Goal: Task Accomplishment & Management: Manage account settings

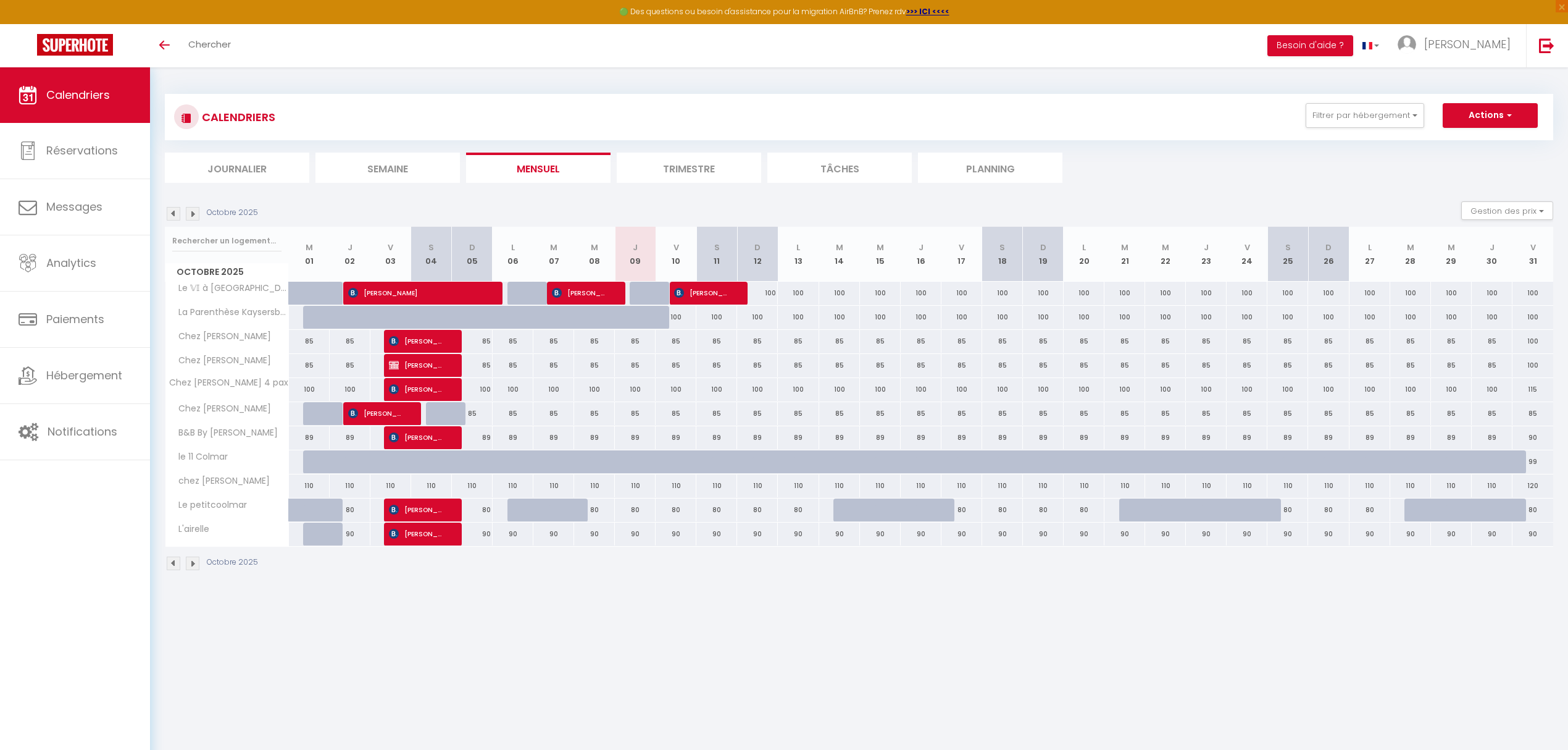
click at [531, 300] on div at bounding box center [528, 293] width 41 height 24
type input "100"
type input "Lun 06 Octobre 2025"
type input "[DATE]"
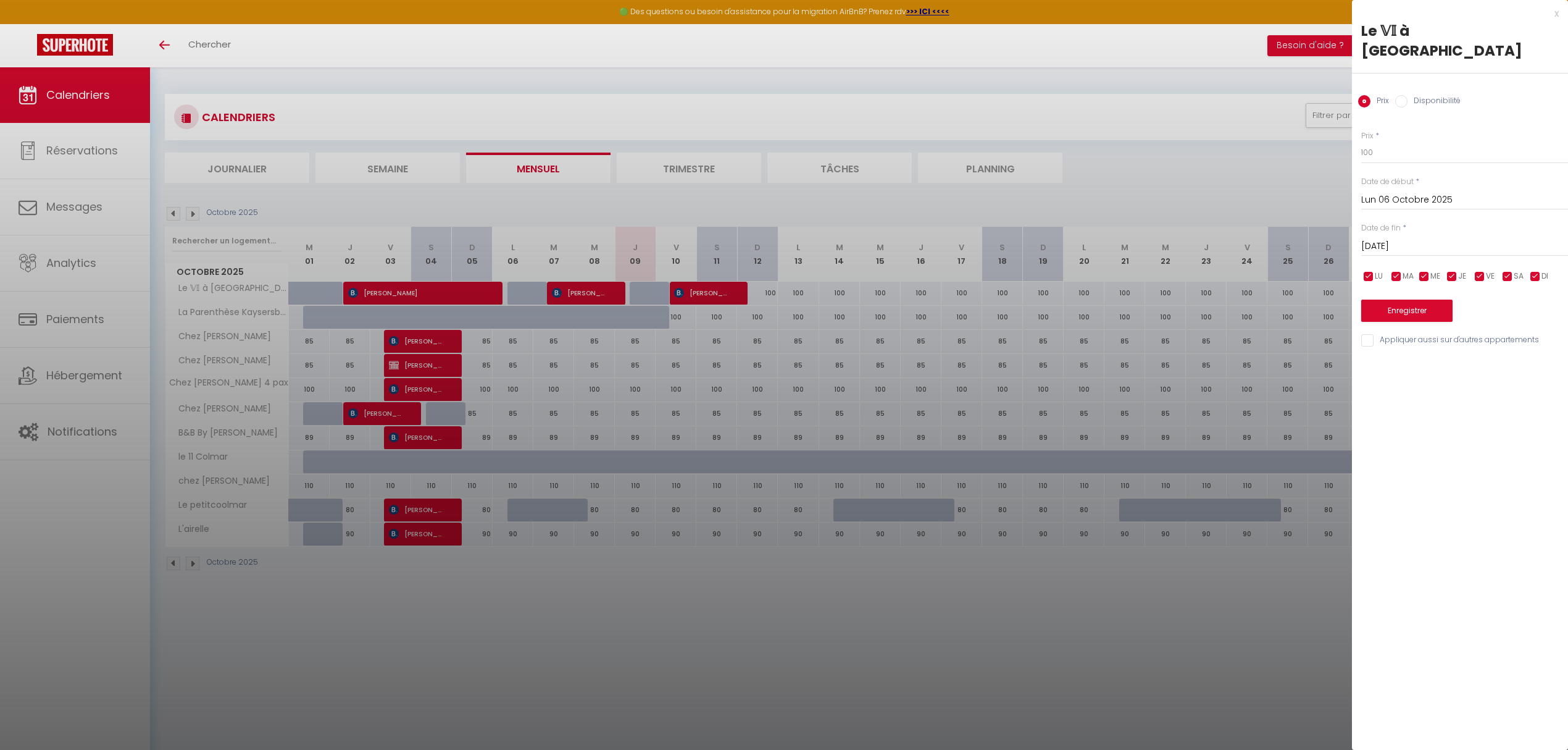
click at [1425, 95] on label "Disponibilité" at bounding box center [1434, 101] width 53 height 13
click at [1407, 95] on input "Disponibilité" at bounding box center [1402, 101] width 13 height 13
radio input "true"
radio input "false"
click at [1411, 301] on button "Enregistrer" at bounding box center [1407, 312] width 91 height 22
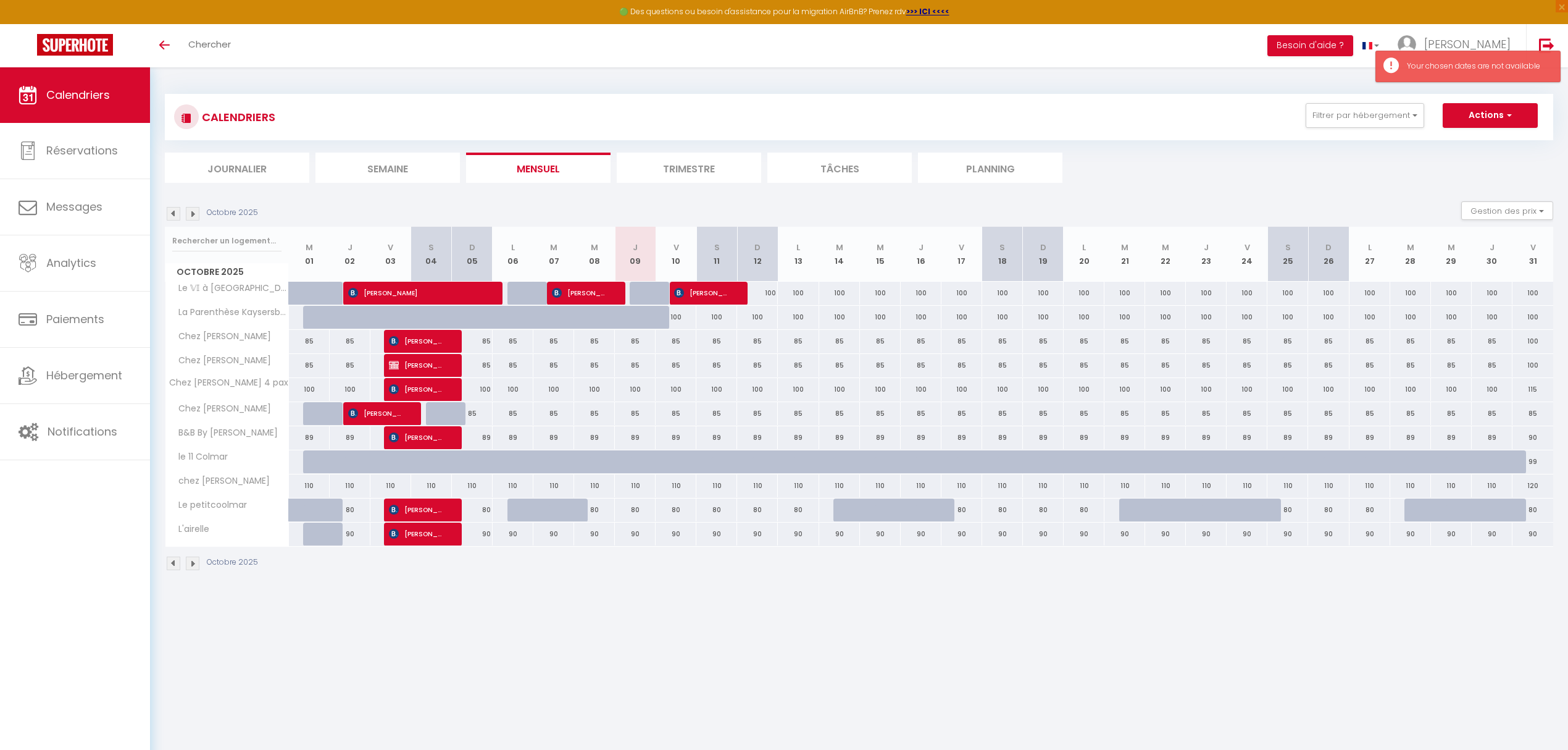
click at [744, 636] on body "🟢 Des questions ou besoin d'assistance pour la migration AirBnB? Prenez rdv >>>…" at bounding box center [784, 442] width 1568 height 750
click at [169, 214] on img at bounding box center [173, 214] width 13 height 13
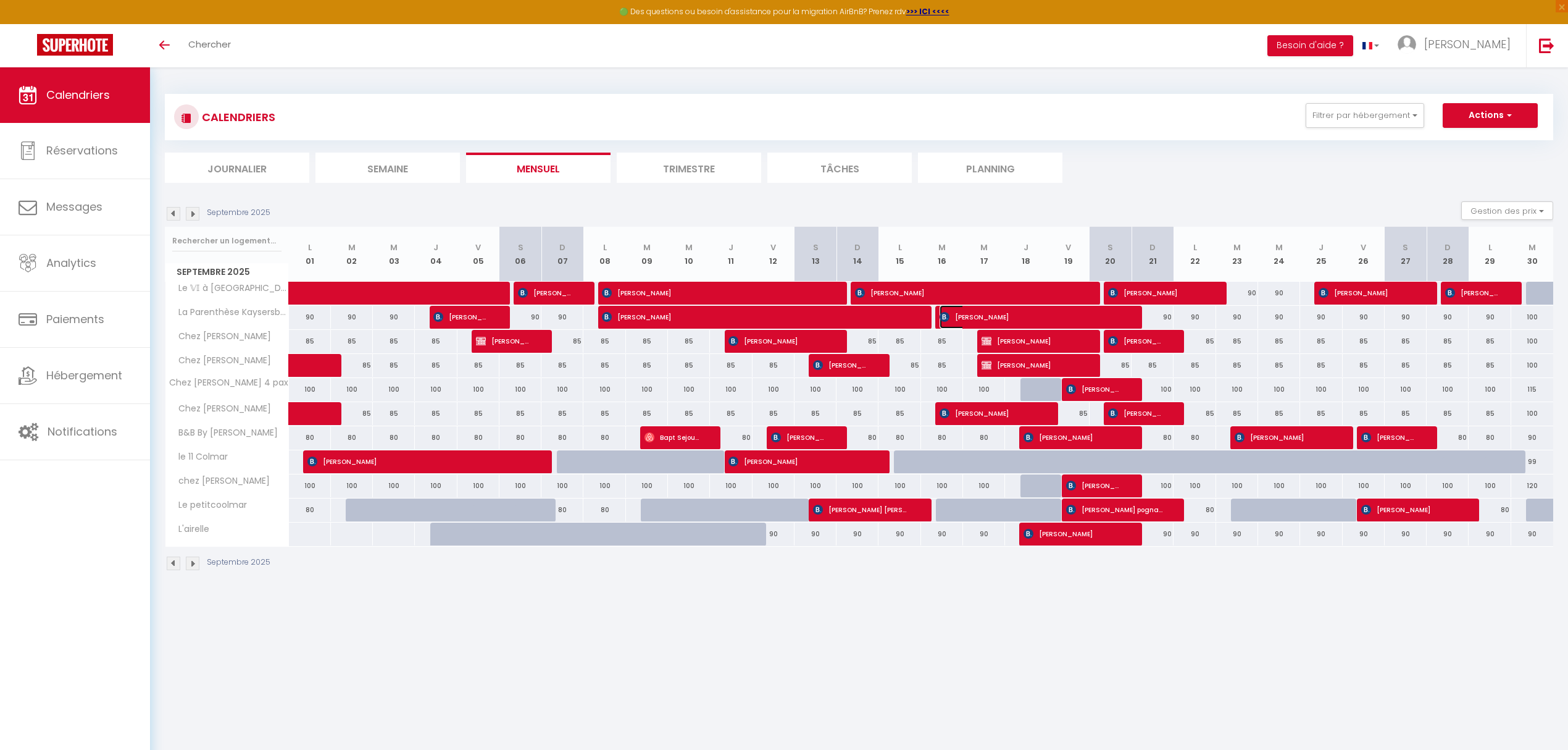
click at [1014, 318] on span "[PERSON_NAME]" at bounding box center [1031, 317] width 182 height 24
select select "OK"
select select "KO"
select select "0"
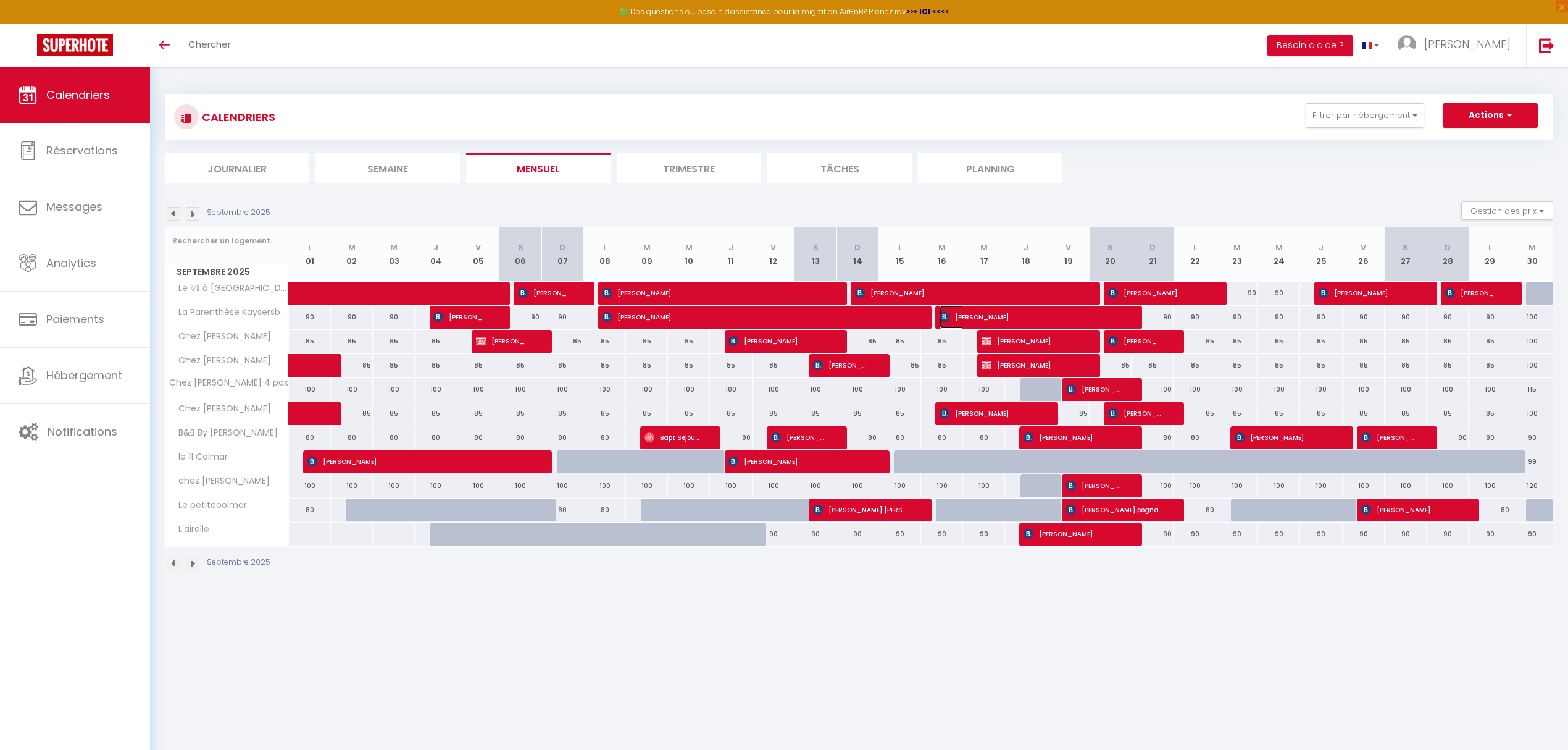
select select "1"
select select
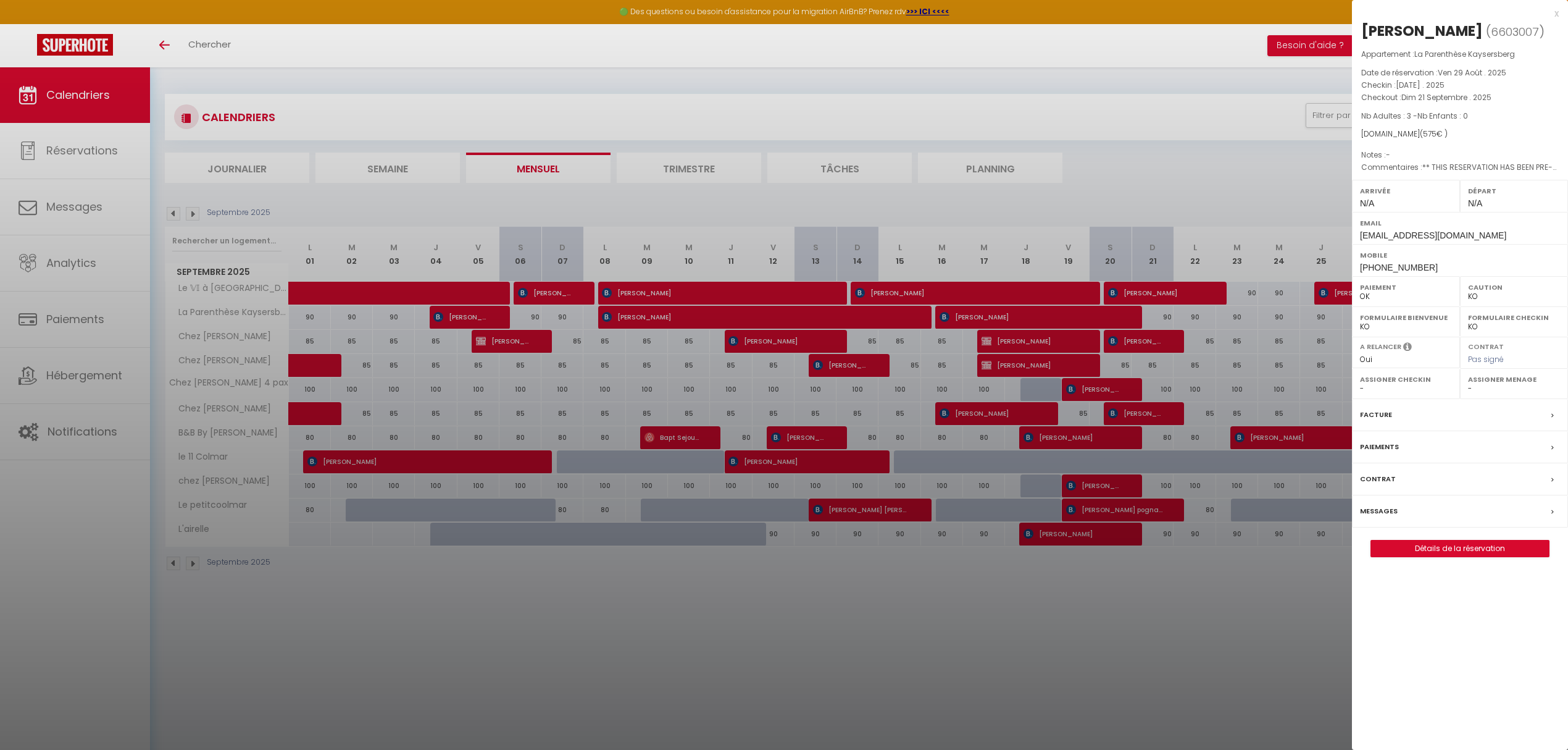
click at [956, 640] on div at bounding box center [784, 375] width 1568 height 750
